Goal: Information Seeking & Learning: Learn about a topic

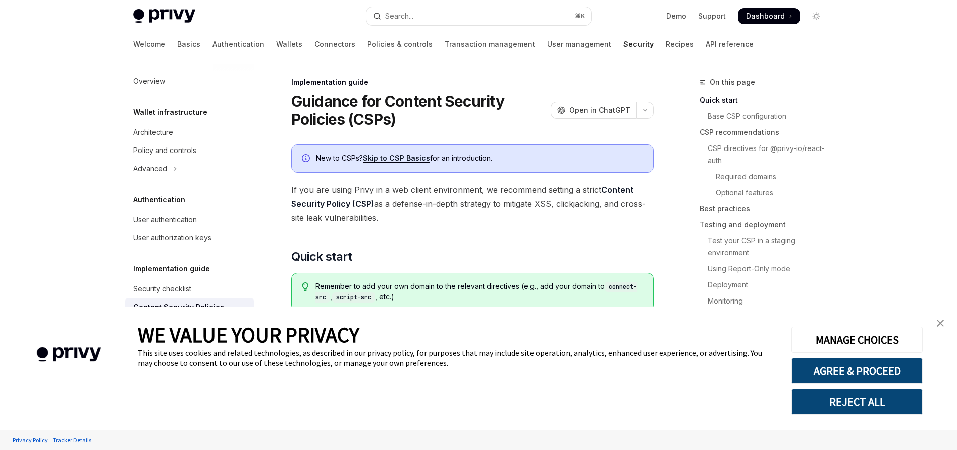
click at [940, 324] on img "close banner" at bounding box center [939, 323] width 7 height 7
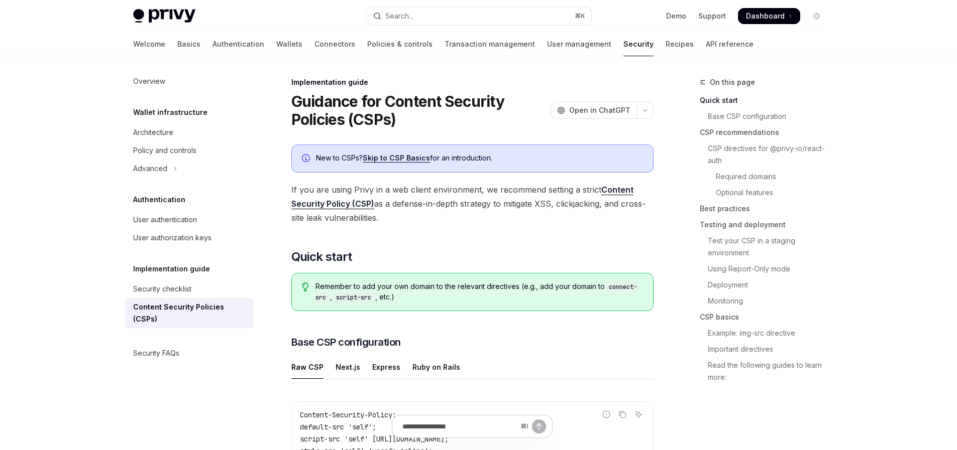
click at [405, 158] on link "Skip to CSP Basics" at bounding box center [396, 158] width 67 height 9
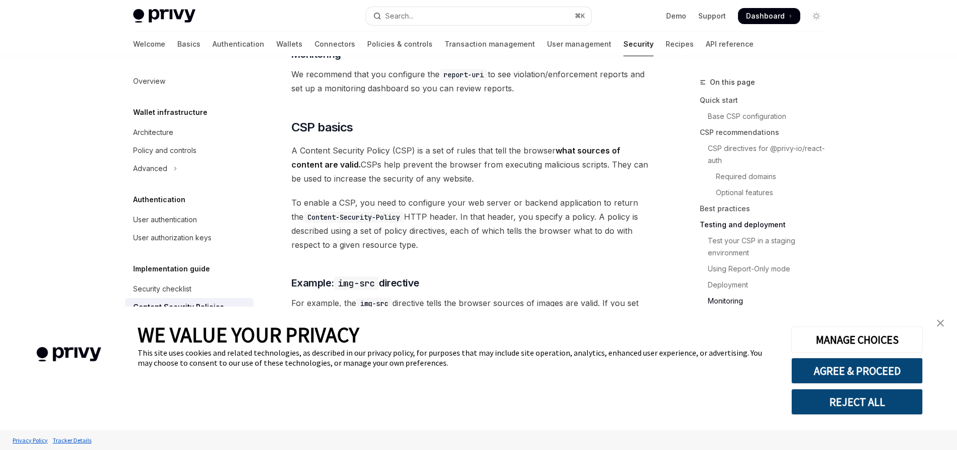
scroll to position [2125, 0]
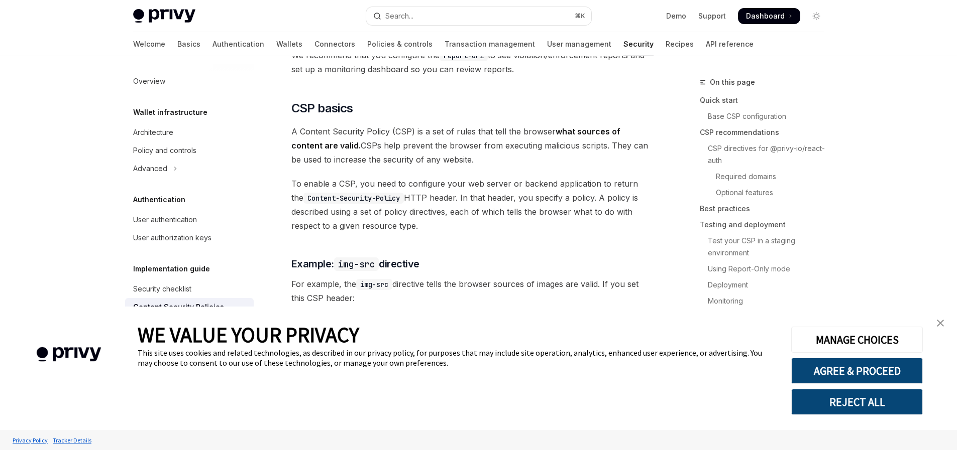
click at [940, 322] on img "close banner" at bounding box center [939, 323] width 7 height 7
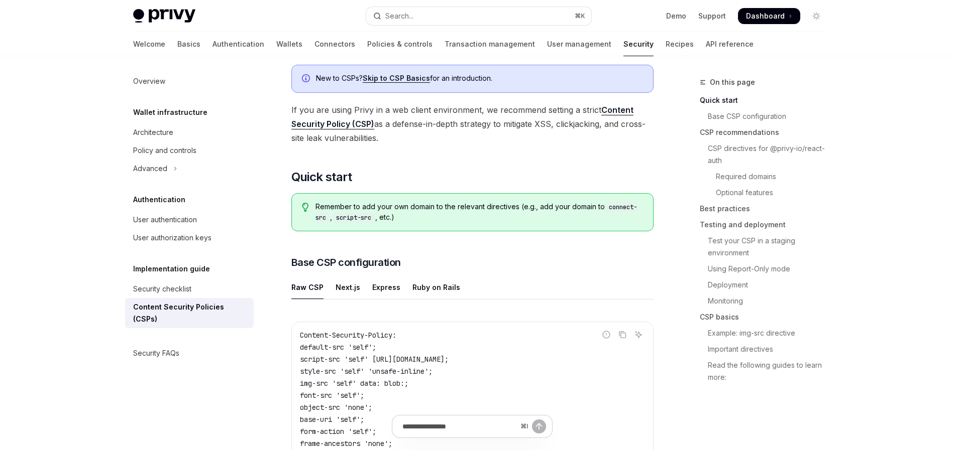
scroll to position [81, 0]
drag, startPoint x: 412, startPoint y: 205, endPoint x: 502, endPoint y: 206, distance: 89.9
click at [502, 206] on span "Remember to add your own domain to the relevant directives (e.g., add your doma…" at bounding box center [478, 210] width 327 height 21
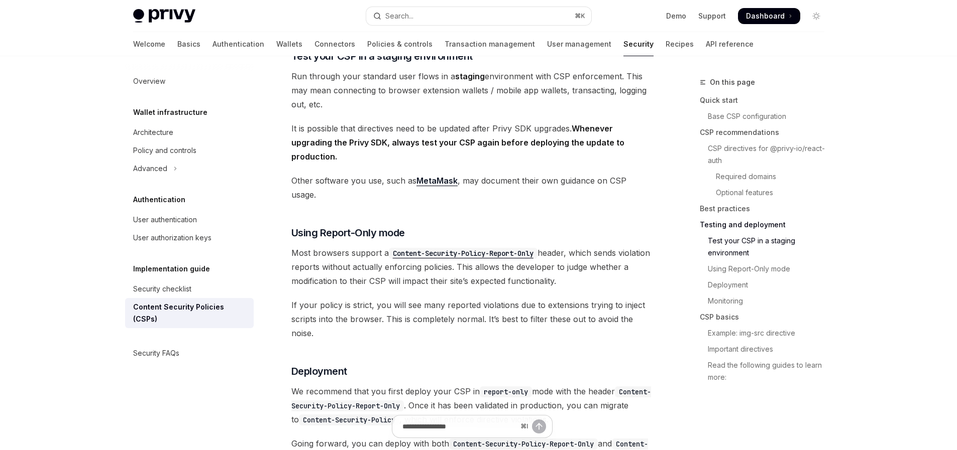
scroll to position [1685, 0]
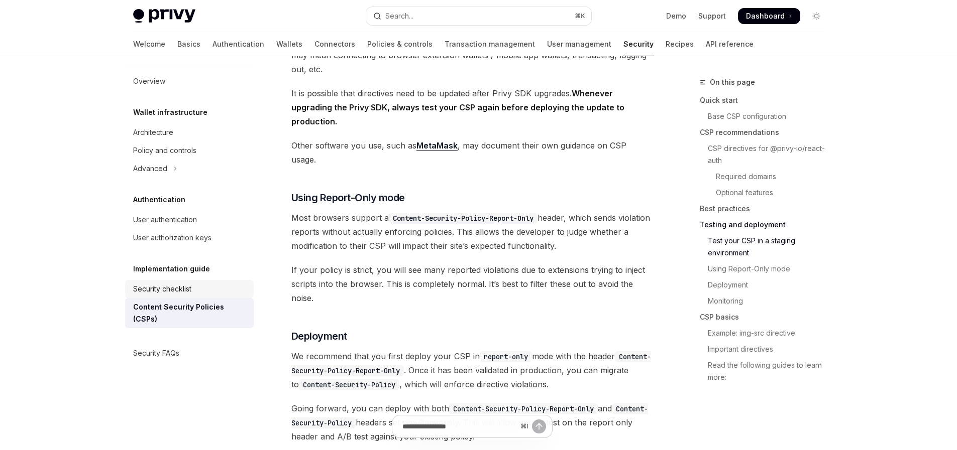
click at [170, 290] on div "Security checklist" at bounding box center [162, 289] width 58 height 12
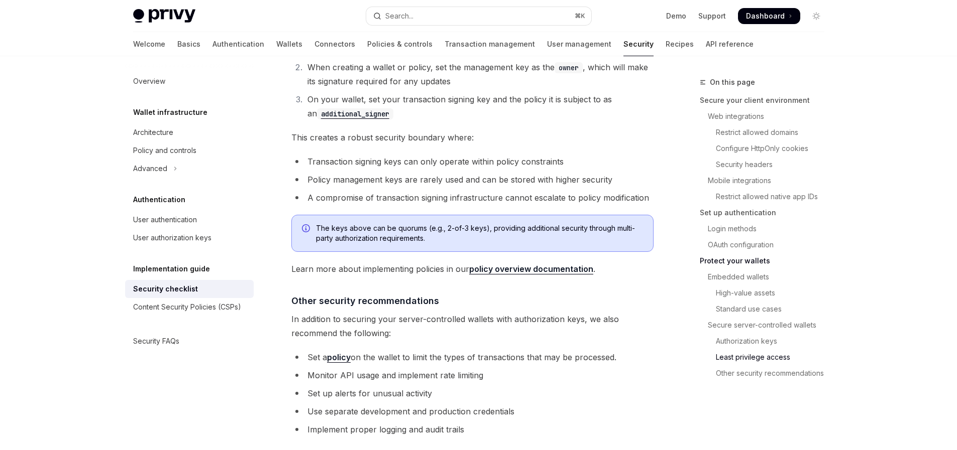
scroll to position [2292, 0]
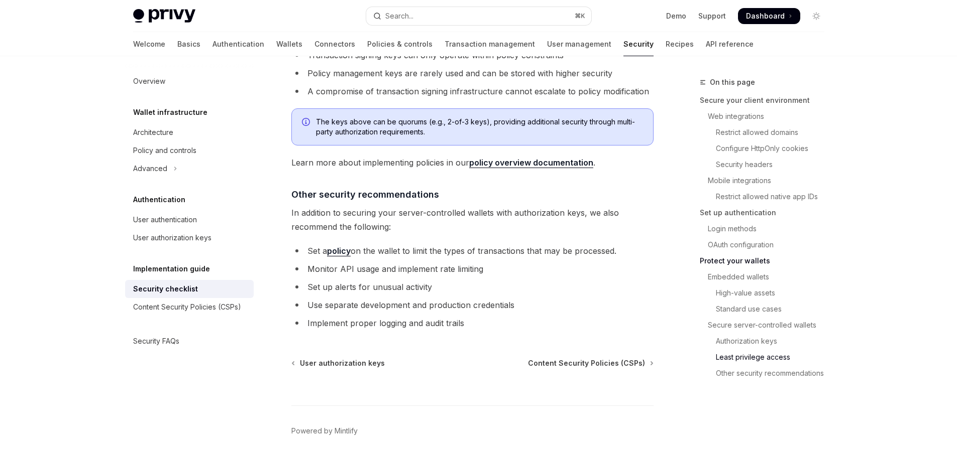
type textarea "*"
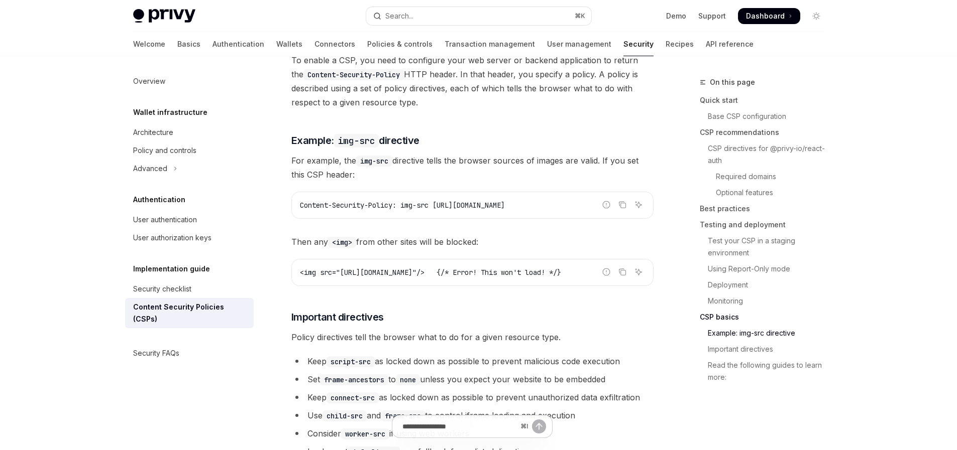
scroll to position [2296, 0]
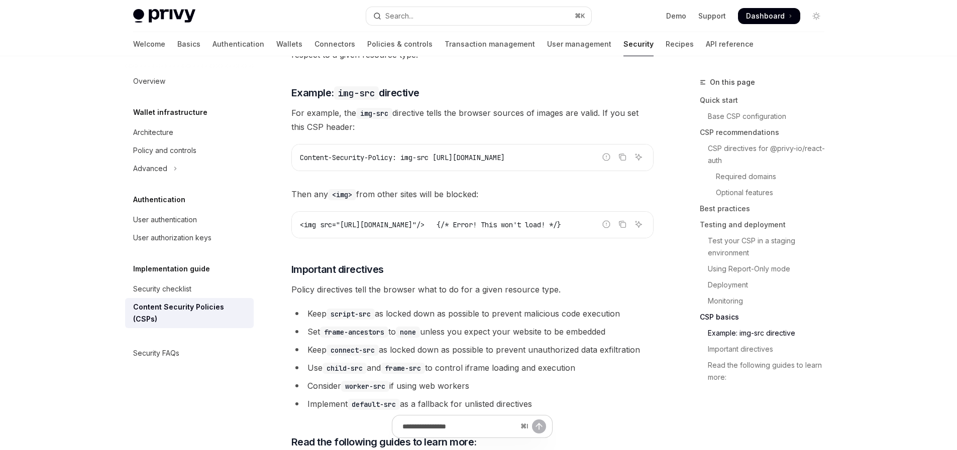
drag, startPoint x: 458, startPoint y: 213, endPoint x: 370, endPoint y: 229, distance: 89.8
click at [355, 215] on div "<img src="https://bad-website.com/image.jpg"/> {/* Error! This won't load! */}" at bounding box center [472, 225] width 361 height 26
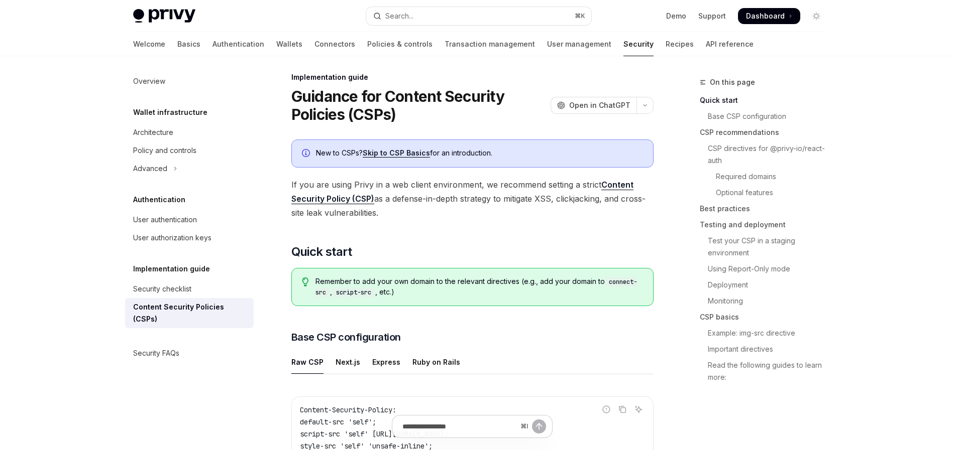
scroll to position [0, 0]
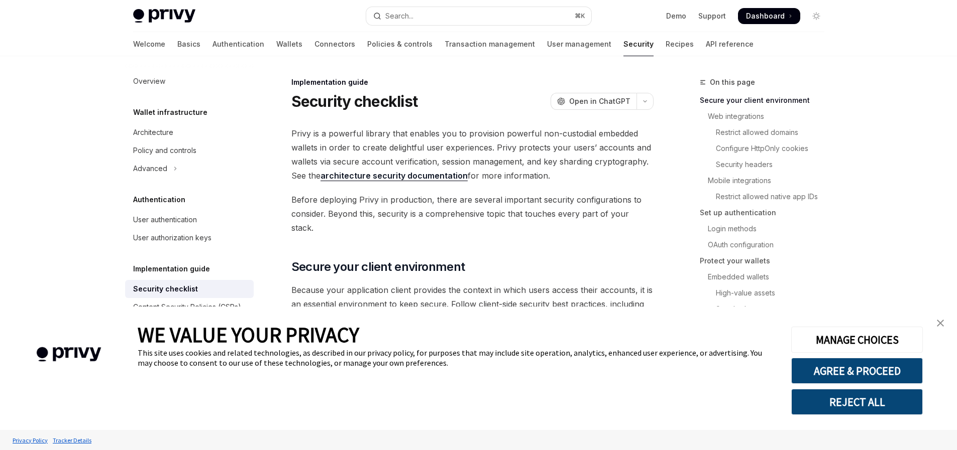
click at [941, 324] on img "close banner" at bounding box center [939, 323] width 7 height 7
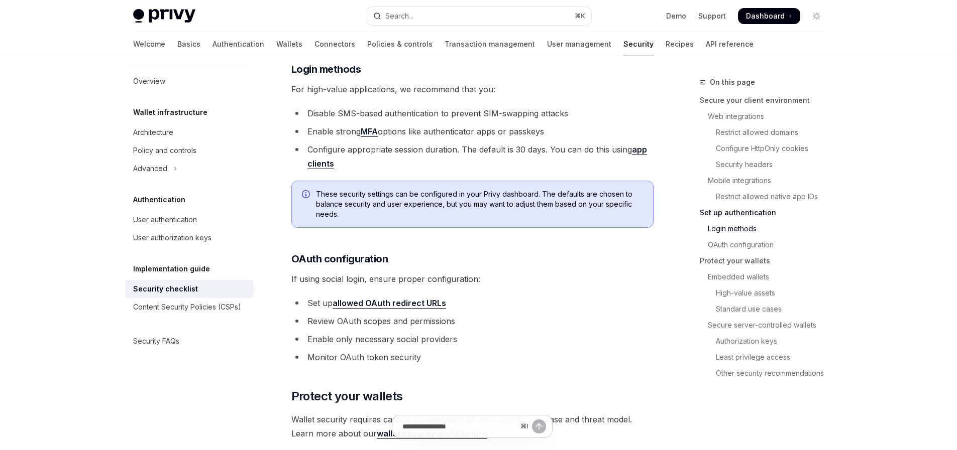
scroll to position [1005, 0]
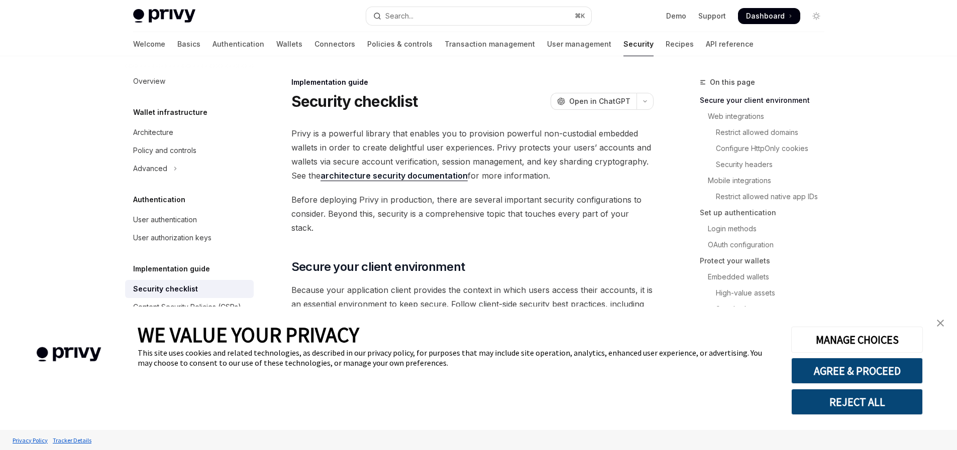
click at [938, 322] on img "close banner" at bounding box center [939, 323] width 7 height 7
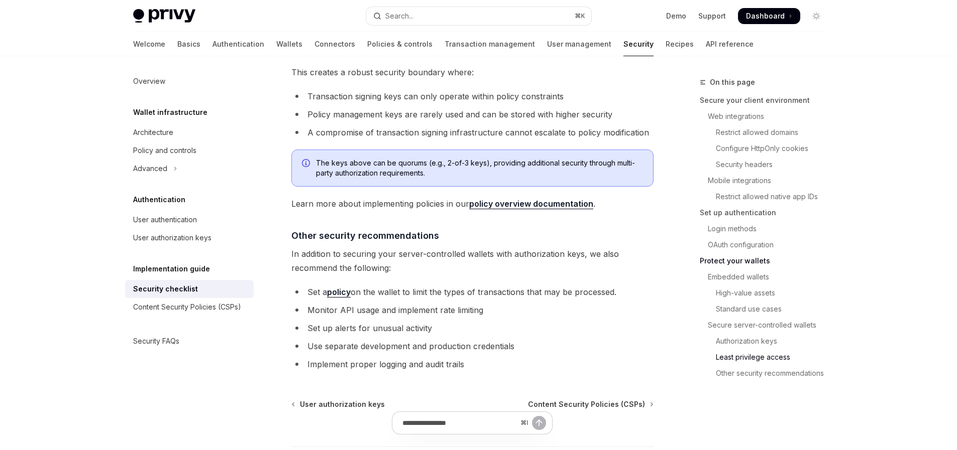
scroll to position [2292, 0]
